Goal: Check status: Check status

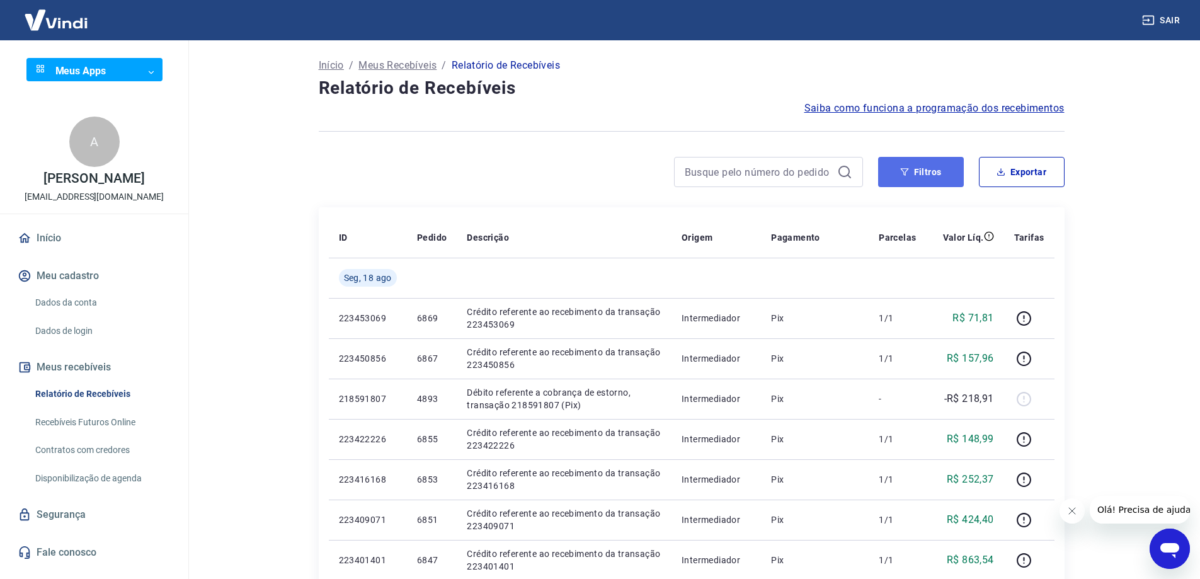
click at [911, 179] on button "Filtros" at bounding box center [921, 172] width 86 height 30
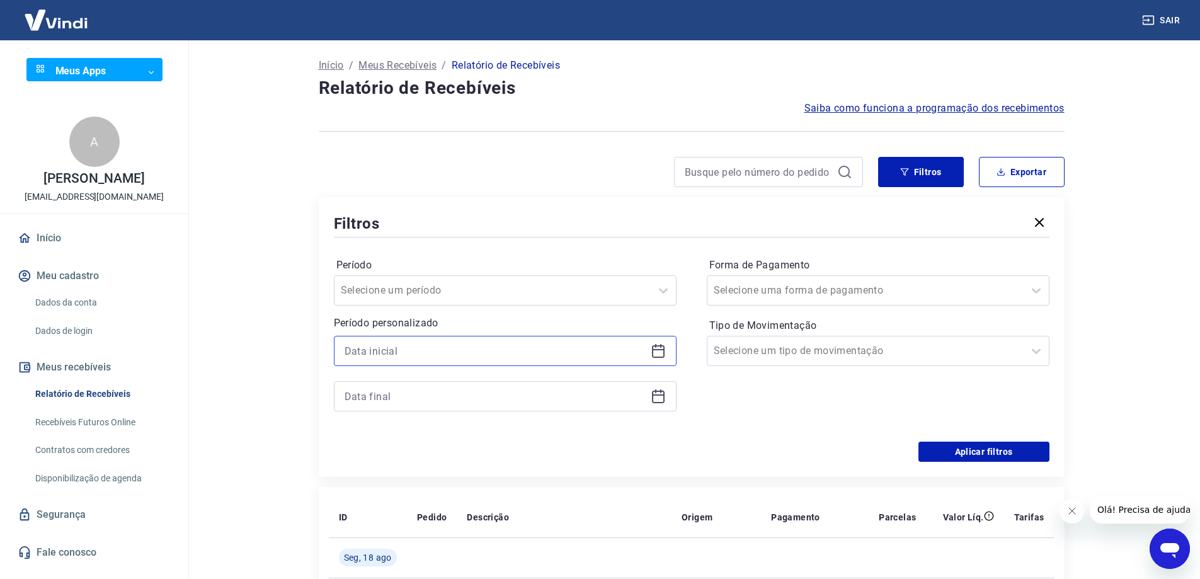
click at [574, 355] on input at bounding box center [494, 350] width 301 height 19
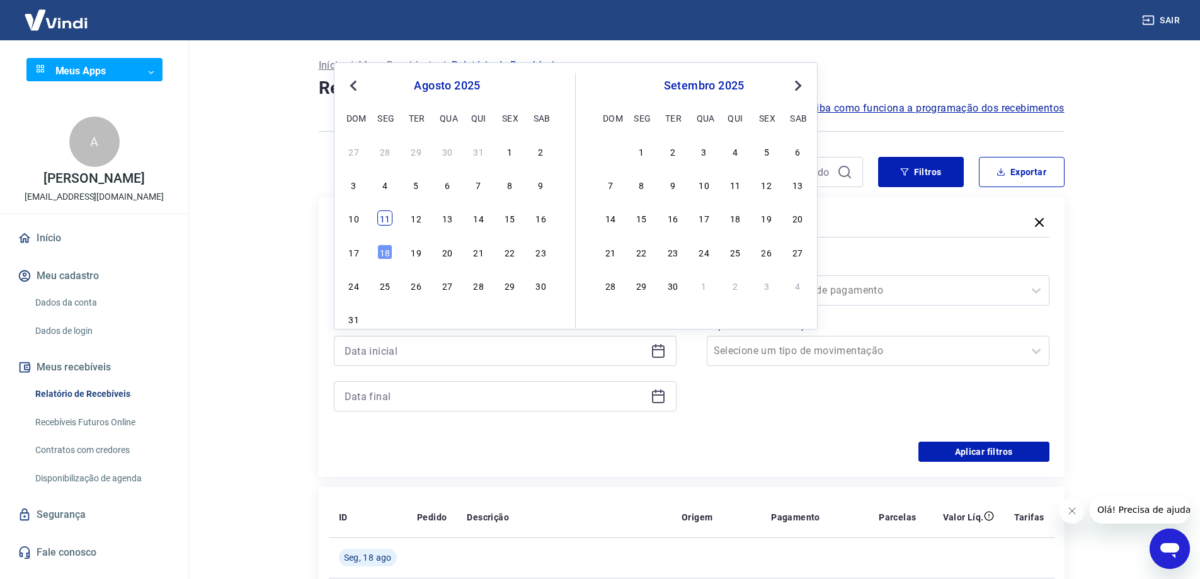
click at [379, 225] on div "11" at bounding box center [384, 217] width 15 height 15
type input "[DATE]"
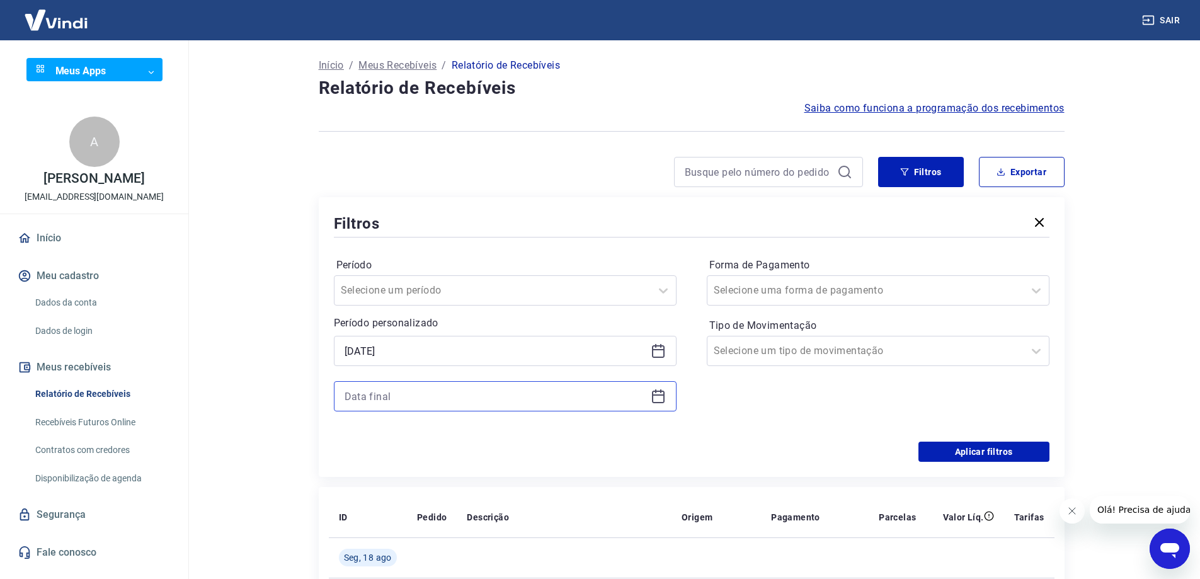
click at [455, 391] on input at bounding box center [494, 396] width 301 height 19
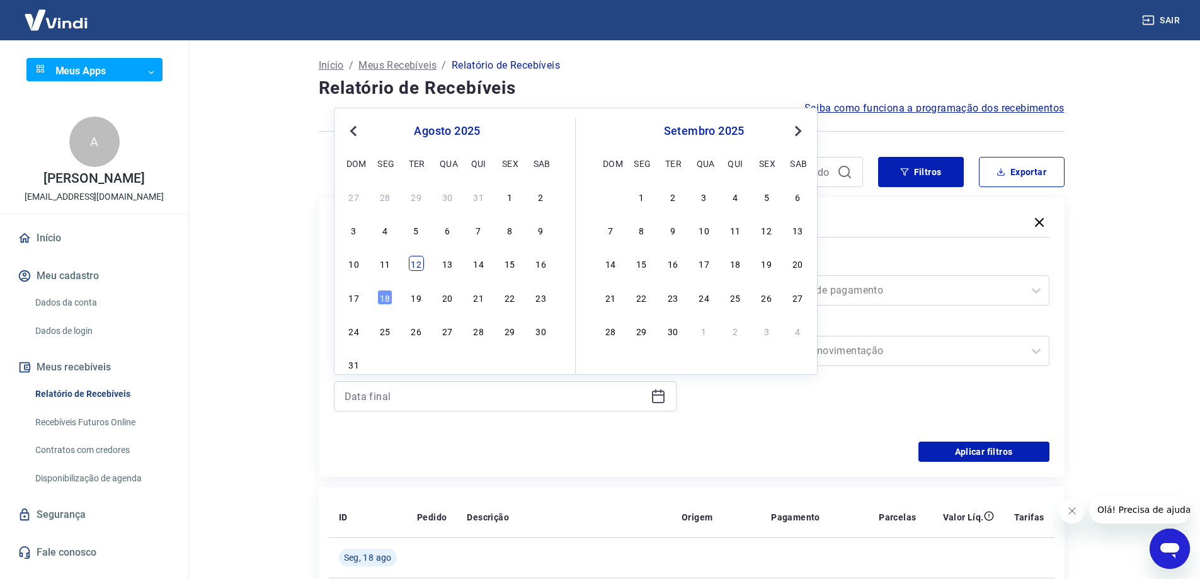
click at [418, 267] on div "12" at bounding box center [416, 263] width 15 height 15
type input "[DATE]"
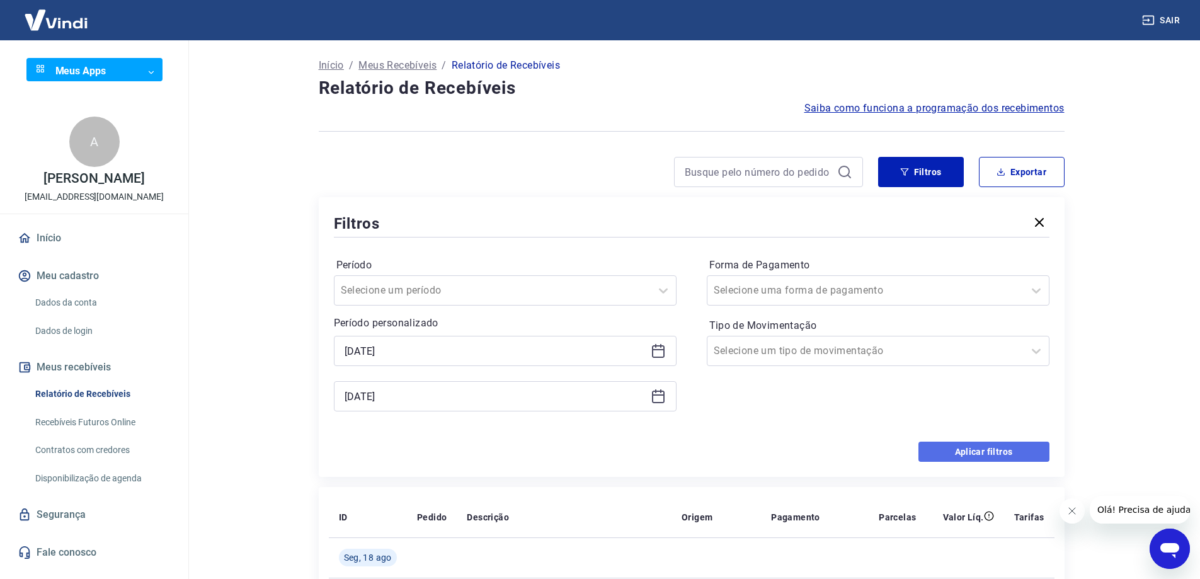
click at [980, 446] on button "Aplicar filtros" at bounding box center [983, 451] width 131 height 20
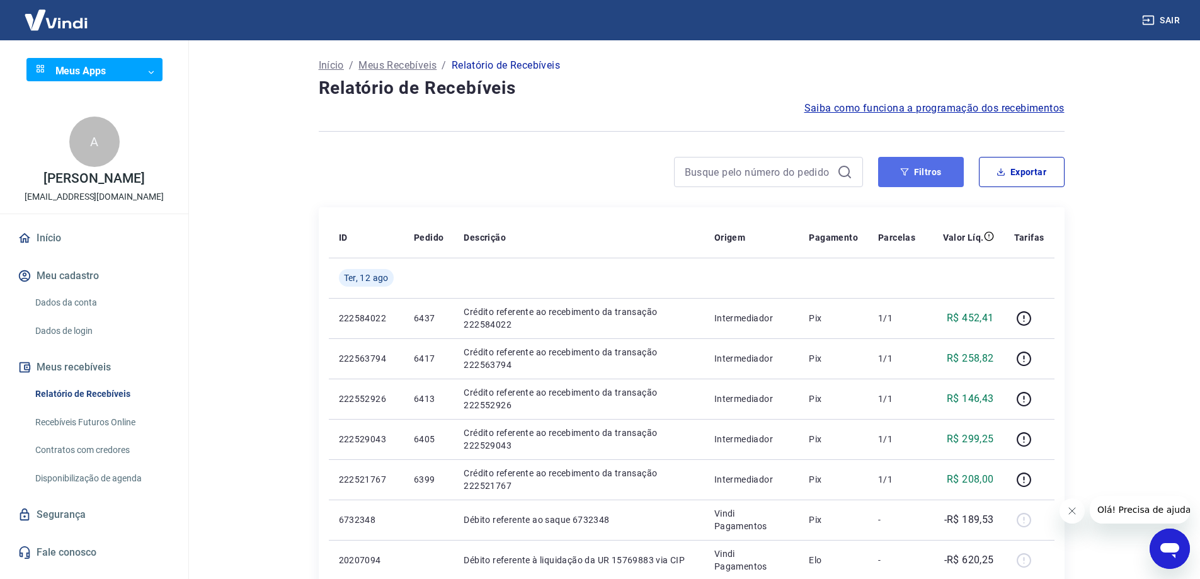
click at [931, 183] on button "Filtros" at bounding box center [921, 172] width 86 height 30
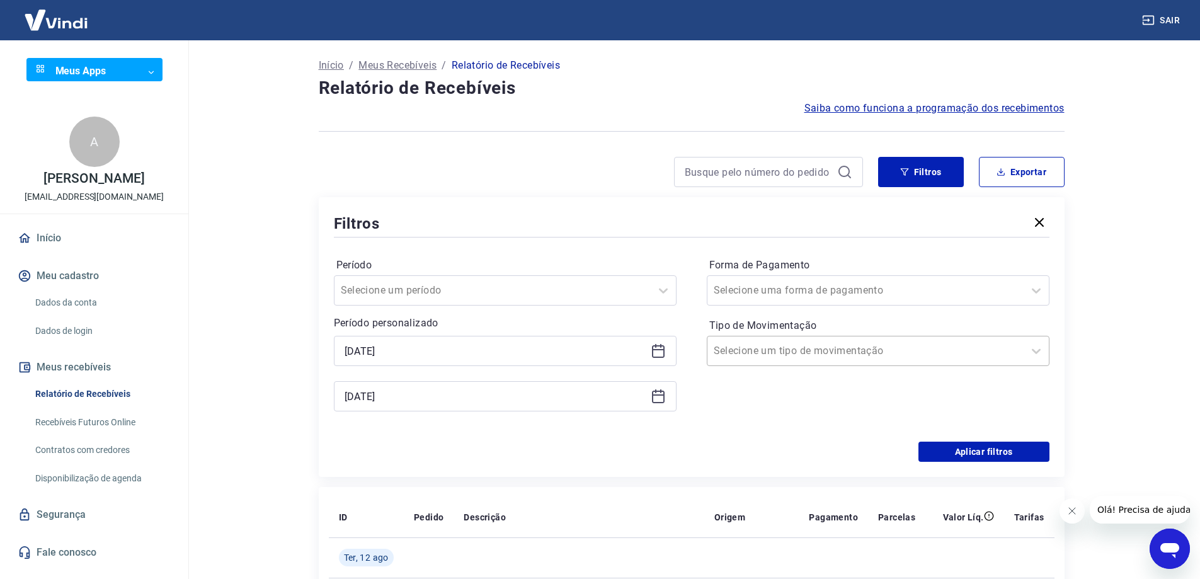
click at [996, 346] on div at bounding box center [865, 351] width 304 height 18
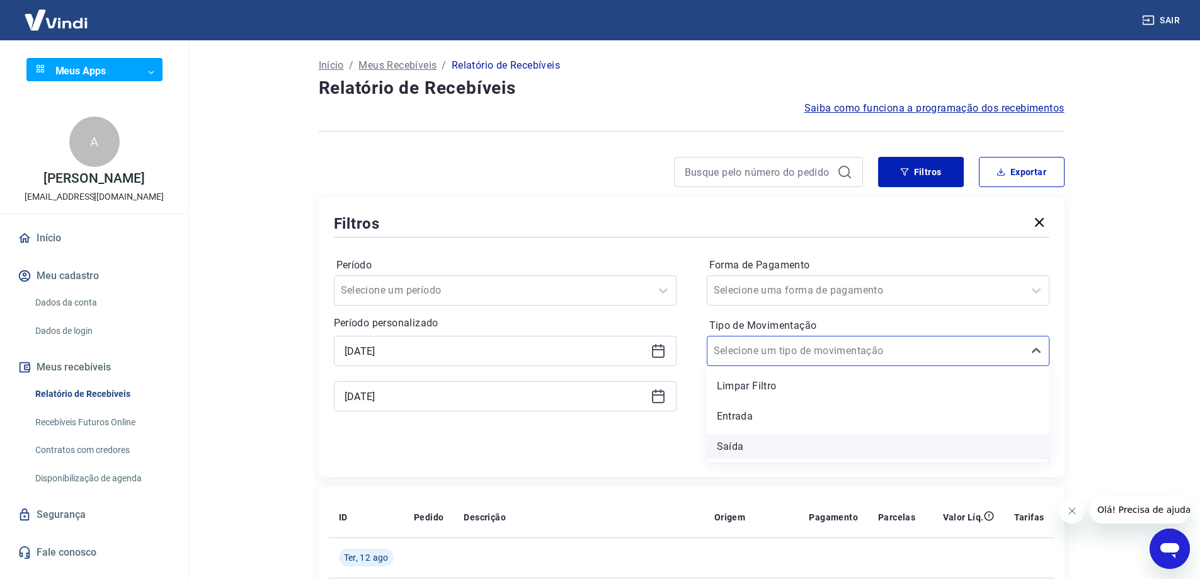
click at [904, 443] on div "Saída" at bounding box center [878, 446] width 343 height 25
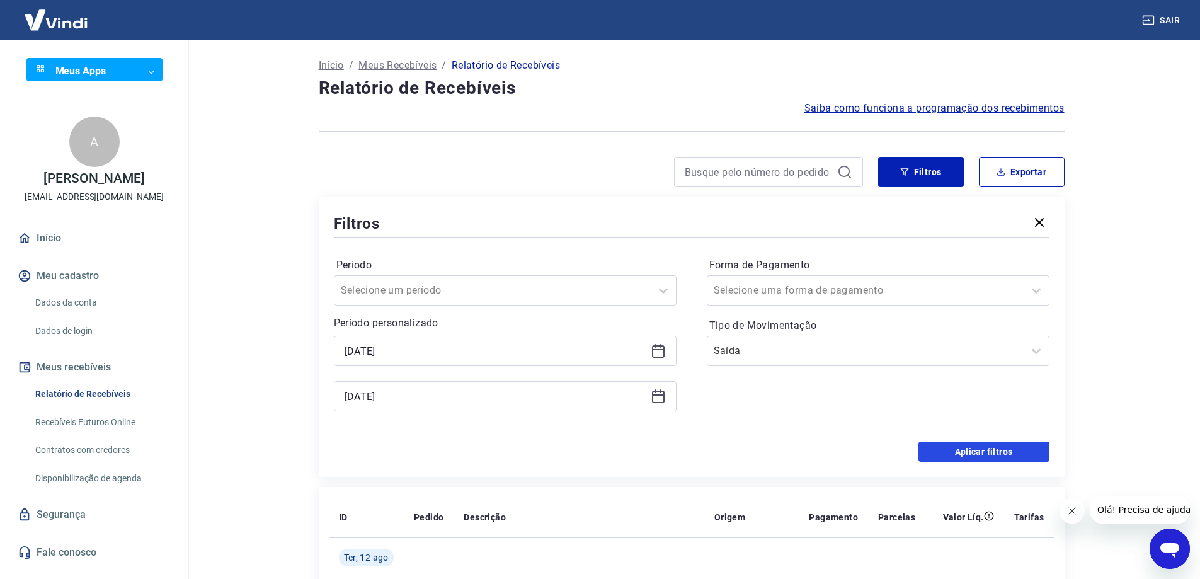
click at [1015, 450] on button "Aplicar filtros" at bounding box center [983, 451] width 131 height 20
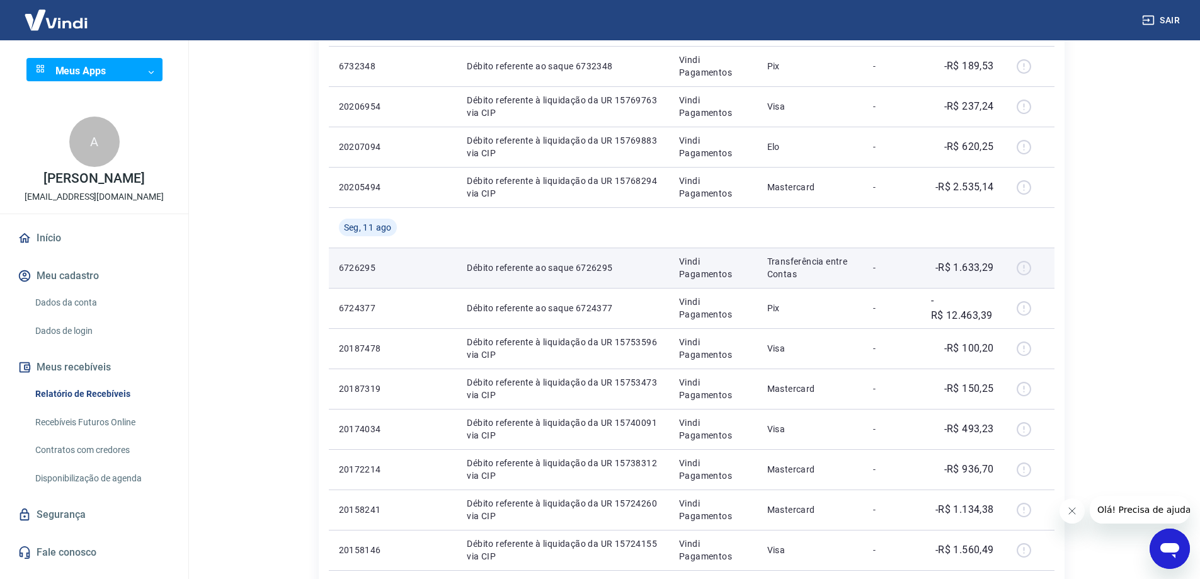
scroll to position [315, 0]
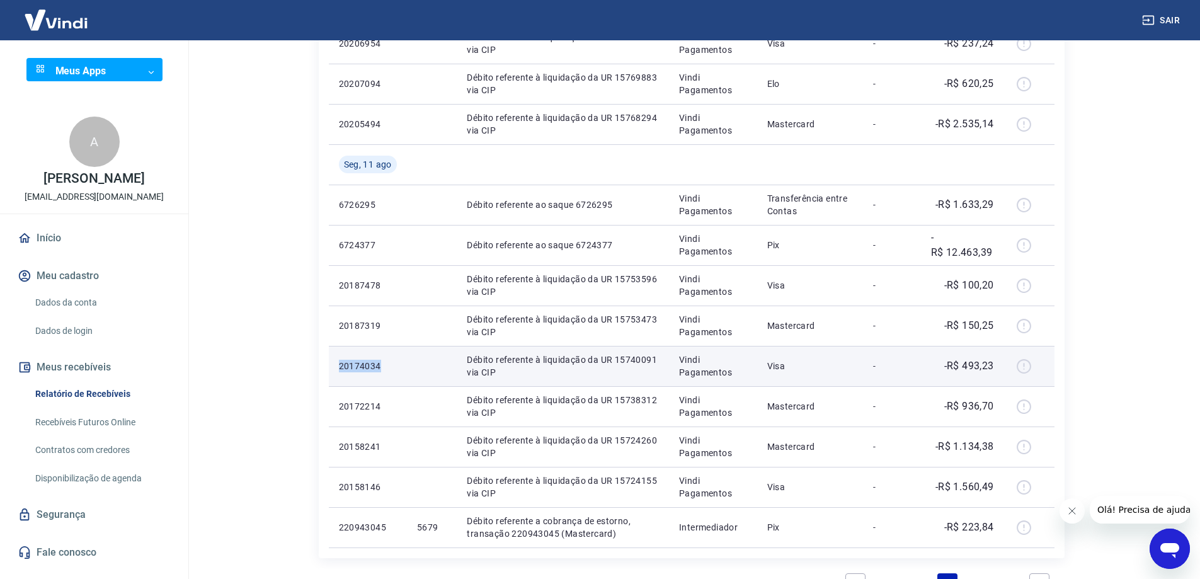
drag, startPoint x: 334, startPoint y: 366, endPoint x: 382, endPoint y: 367, distance: 47.9
click at [382, 367] on td "20174034" at bounding box center [368, 366] width 78 height 40
copy p "20174034"
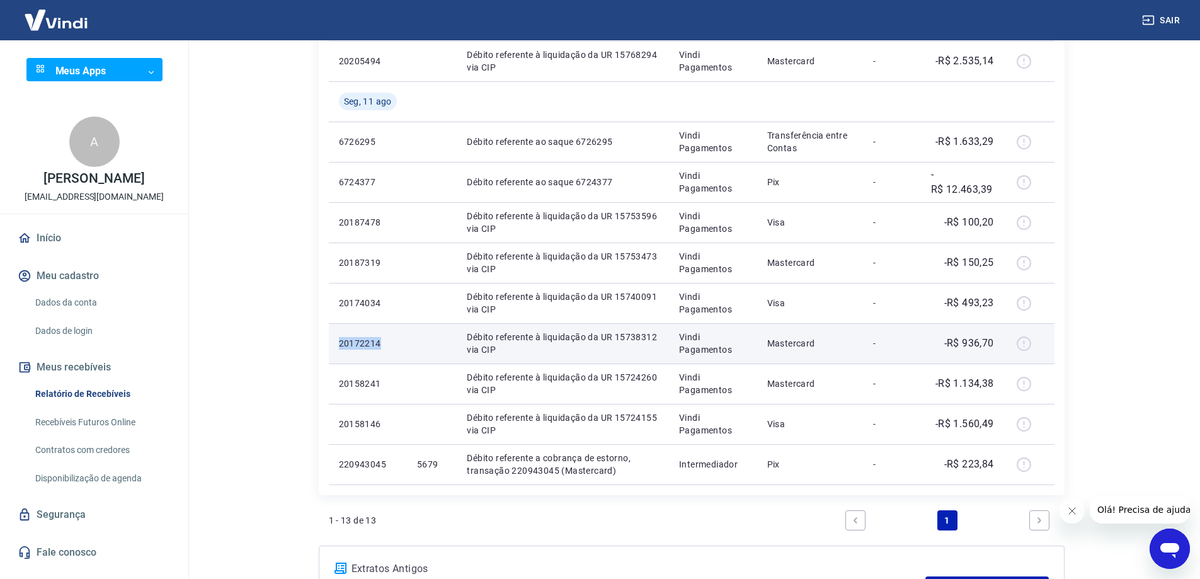
drag, startPoint x: 338, startPoint y: 341, endPoint x: 399, endPoint y: 342, distance: 60.5
click at [399, 342] on td "20172214" at bounding box center [368, 343] width 78 height 40
copy p "20172214"
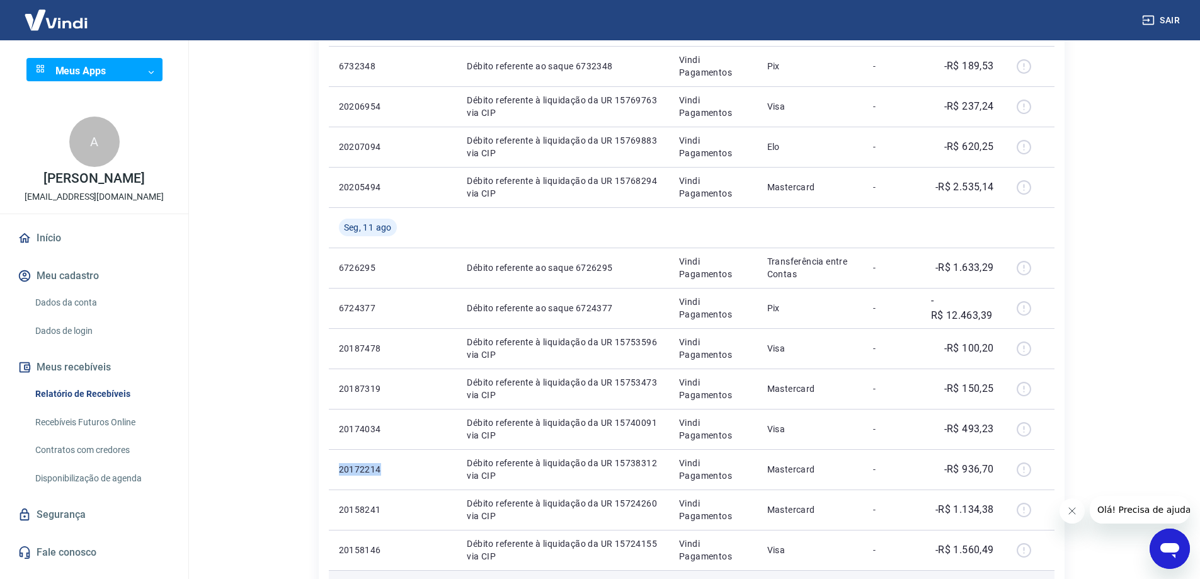
scroll to position [315, 0]
